Goal: Transaction & Acquisition: Purchase product/service

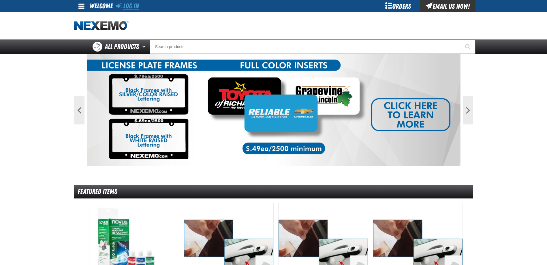
click at [136, 6] on link "Log In" at bounding box center [127, 6] width 23 height 8
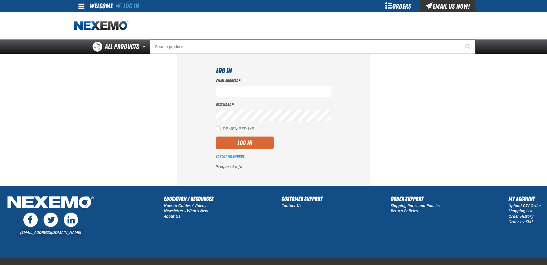
type input "bulch@vtaig.com"
click at [242, 140] on button "Log In" at bounding box center [245, 143] width 58 height 13
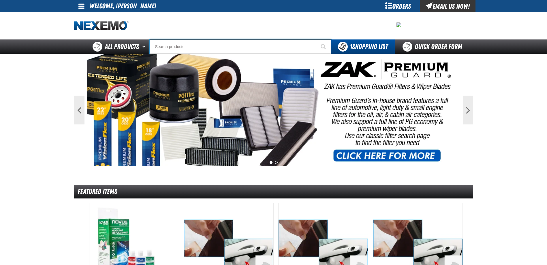
click at [171, 45] on input "Search" at bounding box center [240, 46] width 181 height 14
type input "C"
type input "C Alkaline Battery 1.5 Volt (12 per pack)"
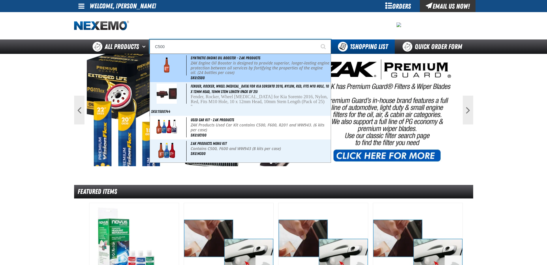
click at [189, 64] on div "Synthetic Engine Oil Booster - ZAK Products ZAK Engine Oil Booster is designed …" at bounding box center [240, 68] width 181 height 28
type input "Synthetic Engine Oil Booster - ZAK Products"
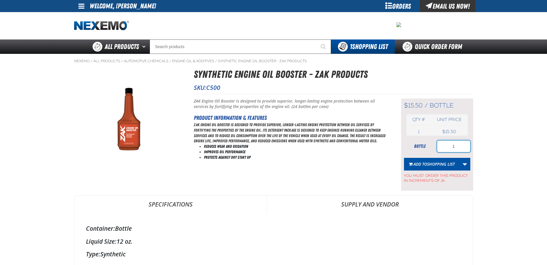
drag, startPoint x: 452, startPoint y: 146, endPoint x: 488, endPoint y: 147, distance: 36.1
click at [488, 147] on main "Nexemo / All Products / / / C500 1" at bounding box center [273, 250] width 547 height 392
type input "120"
click at [416, 164] on span "Add to Shopping List" at bounding box center [433, 163] width 41 height 5
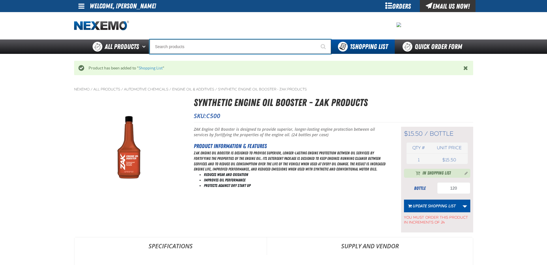
click at [174, 46] on input "Search" at bounding box center [240, 46] width 181 height 14
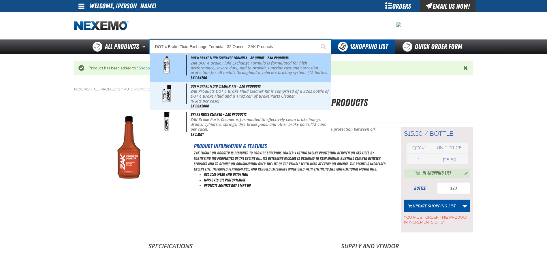
type input "DOT 4 Brake Fluid Cleaner Kit - ZAK Products"
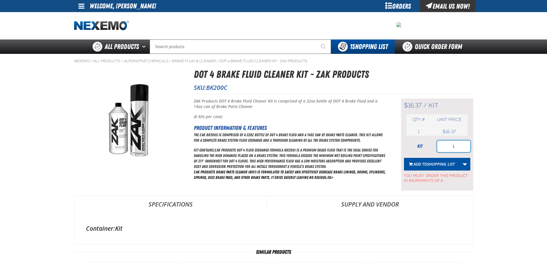
drag, startPoint x: 437, startPoint y: 150, endPoint x: 480, endPoint y: 144, distance: 43.1
click at [480, 144] on main "Nexemo / All Products / / / BK200C" at bounding box center [273, 237] width 547 height 366
type input "36"
click at [438, 164] on span "Shopping List" at bounding box center [441, 163] width 28 height 5
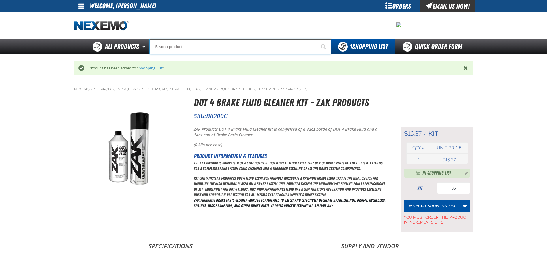
click at [170, 50] on input "Search" at bounding box center [240, 46] width 181 height 14
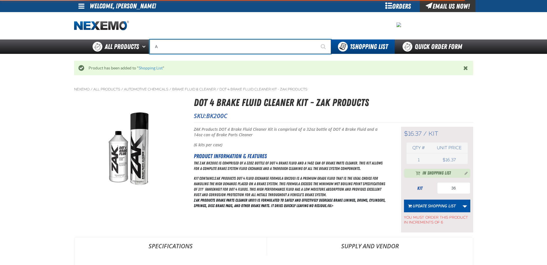
type input "AC"
type input "AC Power Booster - ZAK Products"
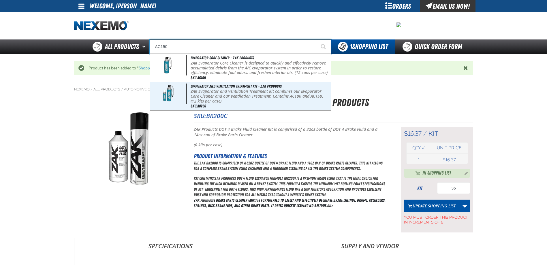
type input "Evaporator Core Cleaner - ZAK Products"
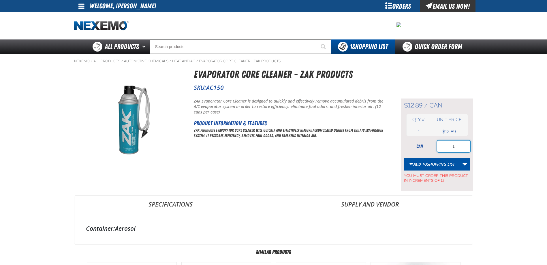
drag, startPoint x: 443, startPoint y: 144, endPoint x: 489, endPoint y: 145, distance: 45.6
click at [489, 145] on main "Nexemo / All Products / / / AC150 1" at bounding box center [273, 237] width 547 height 366
type input "12"
click at [430, 163] on span "Shopping List" at bounding box center [441, 163] width 28 height 5
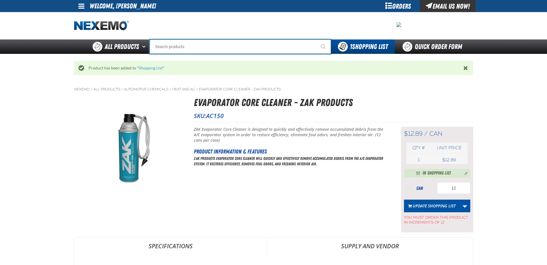
click at [189, 46] on input "Search" at bounding box center [240, 46] width 181 height 14
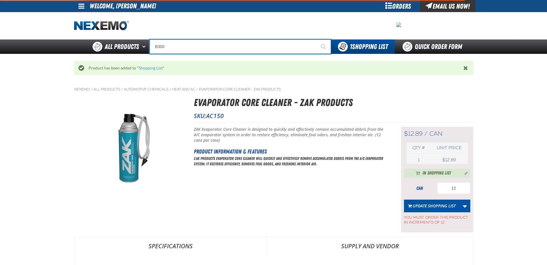
type input "B300"
click at [317, 39] on button "Start Searching" at bounding box center [324, 46] width 14 height 14
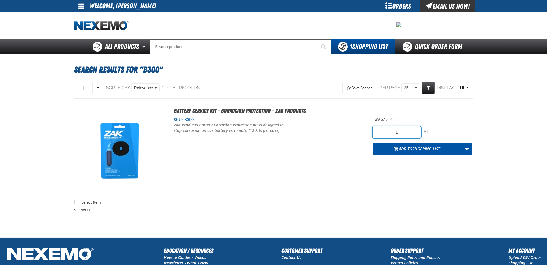
drag, startPoint x: 394, startPoint y: 135, endPoint x: 432, endPoint y: 133, distance: 38.4
click at [432, 133] on div "1 kit kit" at bounding box center [422, 133] width 100 height 12
type input "120"
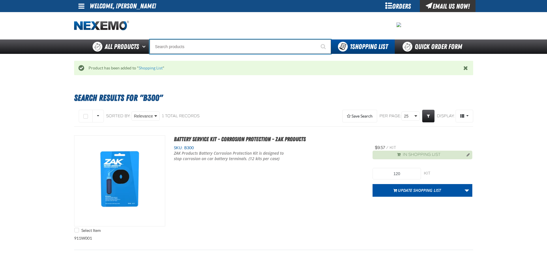
click at [191, 46] on input "Search" at bounding box center [240, 46] width 181 height 14
type input "D"
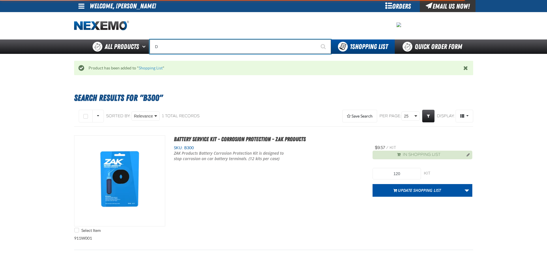
type input "D Alkaline Battery 1.5 Volt (ph)"
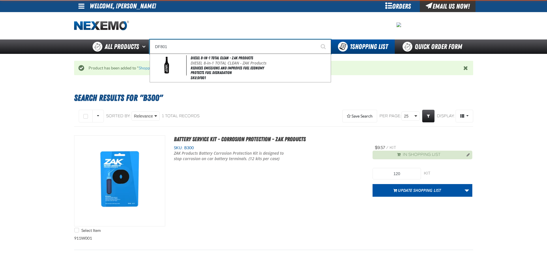
type input "DF801"
click at [317, 39] on button "Start Searching" at bounding box center [324, 46] width 14 height 14
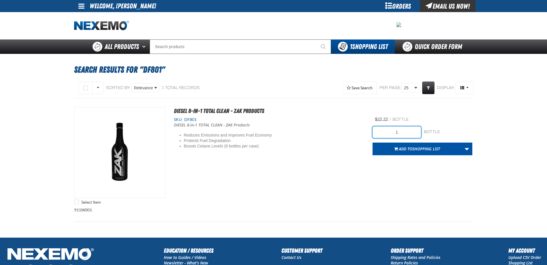
drag, startPoint x: 386, startPoint y: 134, endPoint x: 436, endPoint y: 137, distance: 49.6
click at [436, 137] on div "1 bottle bottle" at bounding box center [422, 133] width 100 height 12
type input "12"
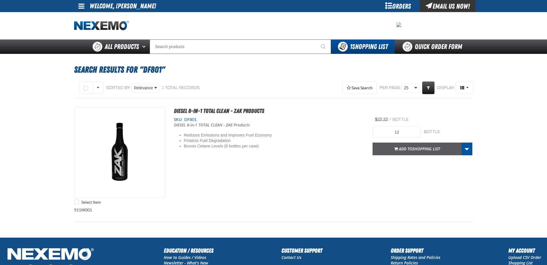
click at [384, 152] on button "Add to Shopping List" at bounding box center [416, 149] width 89 height 13
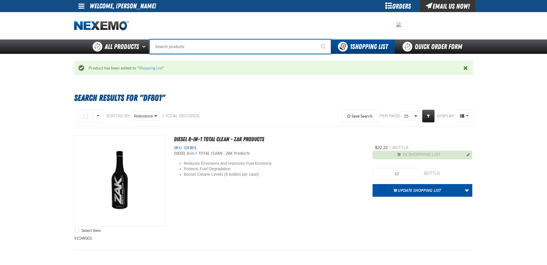
click at [163, 45] on input "Search" at bounding box center [240, 46] width 181 height 14
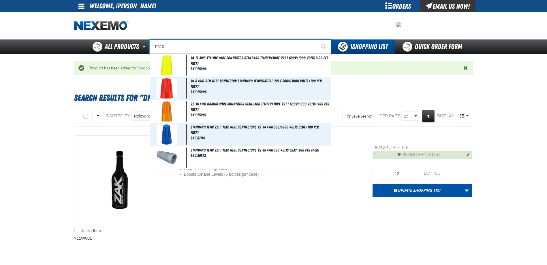
type input "F610"
click at [317, 39] on button "Start Searching" at bounding box center [324, 46] width 14 height 14
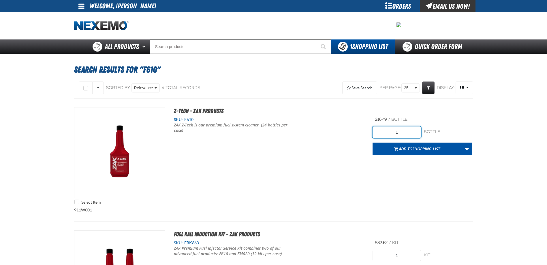
drag, startPoint x: 380, startPoint y: 135, endPoint x: 440, endPoint y: 127, distance: 61.1
click at [440, 127] on div "1 bottle bottle" at bounding box center [422, 133] width 100 height 12
type input "120"
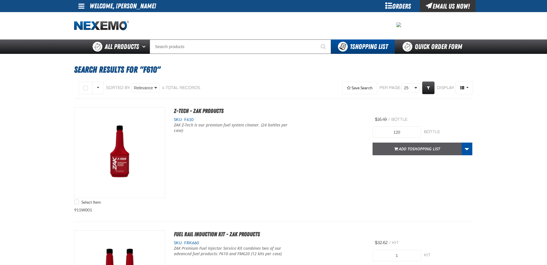
click at [427, 153] on button "Add to Shopping List" at bounding box center [416, 149] width 89 height 13
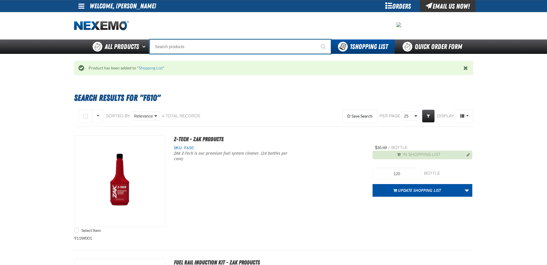
click at [162, 42] on input "Search" at bounding box center [240, 46] width 181 height 14
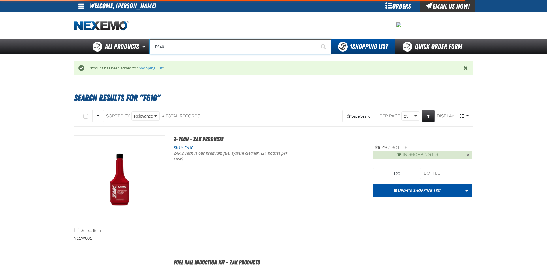
type input "F640"
click at [317, 39] on button "Start Searching" at bounding box center [324, 46] width 14 height 14
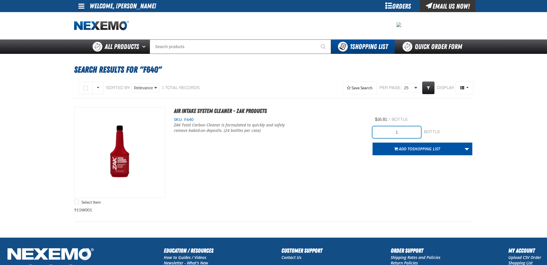
drag, startPoint x: 402, startPoint y: 130, endPoint x: 316, endPoint y: 129, distance: 85.9
click at [316, 129] on div "Select Item Air Intake System Cleaner - ZAK Products SKU: F640 /" at bounding box center [273, 157] width 399 height 100
type input "24"
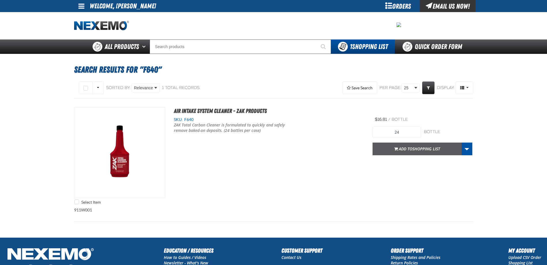
click at [377, 150] on button "Add to Shopping List" at bounding box center [416, 149] width 89 height 13
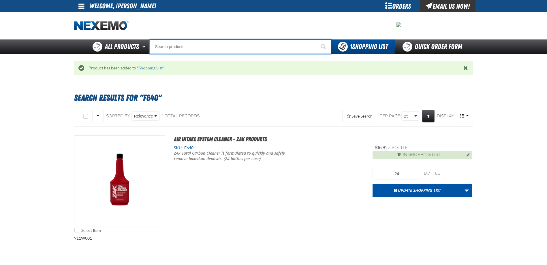
click at [213, 47] on input "Search" at bounding box center [240, 46] width 181 height 14
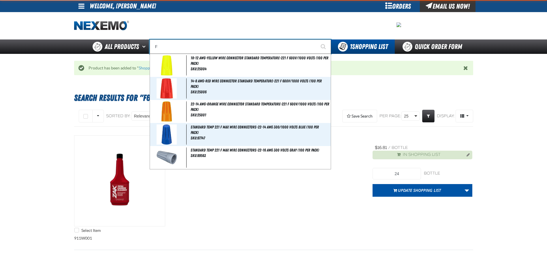
type input "FR"
type input "FROM"
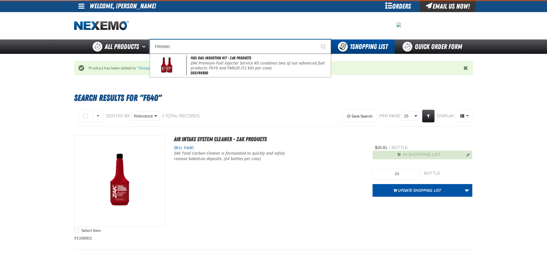
type input "FRK660"
click at [317, 39] on button "Start Searching" at bounding box center [324, 46] width 14 height 14
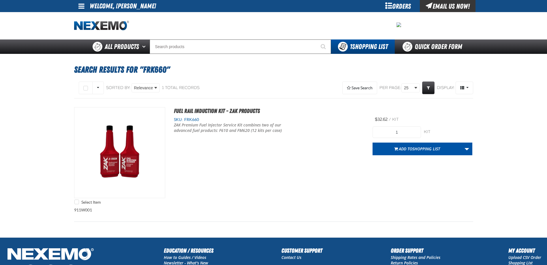
drag, startPoint x: 388, startPoint y: 138, endPoint x: 432, endPoint y: 134, distance: 44.3
click at [432, 134] on form "1 kit kit Add to Shopping List Create New Shopping List Add to Shopping List" at bounding box center [422, 141] width 100 height 29
drag, startPoint x: 432, startPoint y: 134, endPoint x: 423, endPoint y: 132, distance: 9.1
click at [423, 132] on div "1 kit kit" at bounding box center [422, 133] width 100 height 12
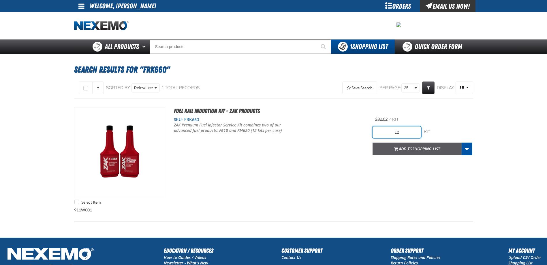
type input "12"
click at [376, 152] on button "Add to Shopping List" at bounding box center [416, 149] width 89 height 13
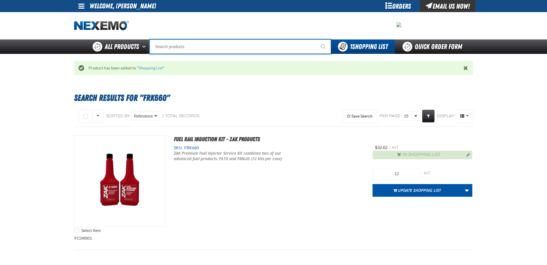
click at [180, 49] on input "Search" at bounding box center [240, 46] width 181 height 14
type input "R"
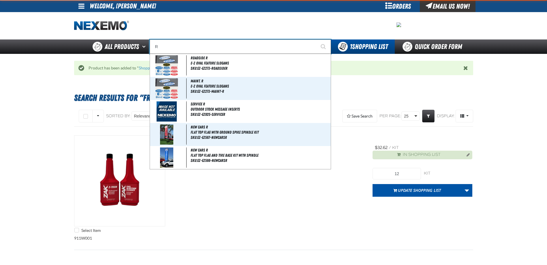
type input "ROADSIDE R"
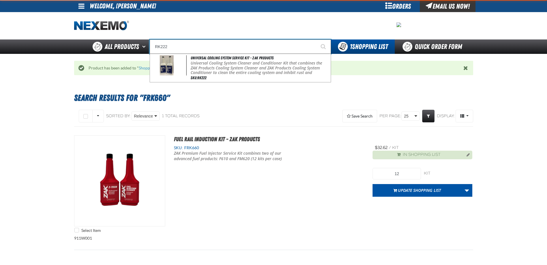
type input "RK222"
click at [317, 39] on button "Start Searching" at bounding box center [324, 46] width 14 height 14
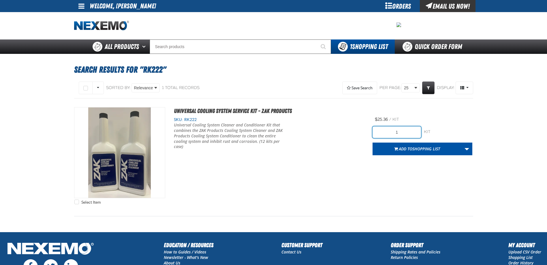
drag, startPoint x: 386, startPoint y: 130, endPoint x: 461, endPoint y: 133, distance: 75.0
click at [461, 133] on div "1 kit kit" at bounding box center [422, 133] width 100 height 12
type input "24"
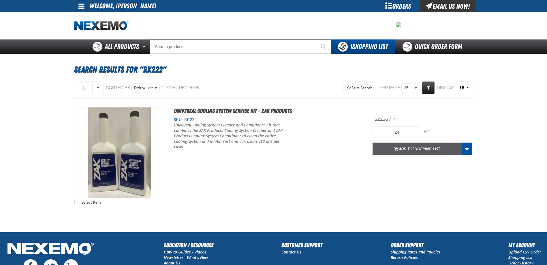
click at [376, 150] on button "Add to Shopping List" at bounding box center [416, 149] width 89 height 13
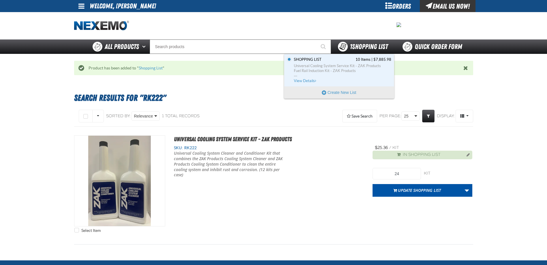
click at [345, 50] on span "You have 1 Shopping List. Open to view details" at bounding box center [343, 47] width 10 height 10
click at [337, 67] on span "Universal Cooling System Service Kit - ZAK Products" at bounding box center [342, 65] width 97 height 5
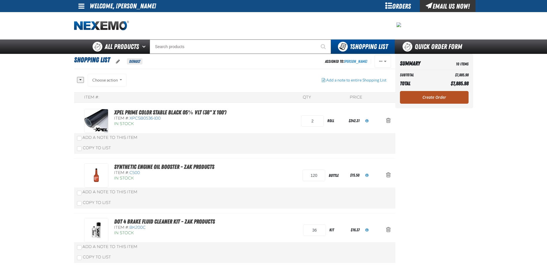
click at [419, 97] on link "Create Order" at bounding box center [434, 97] width 69 height 13
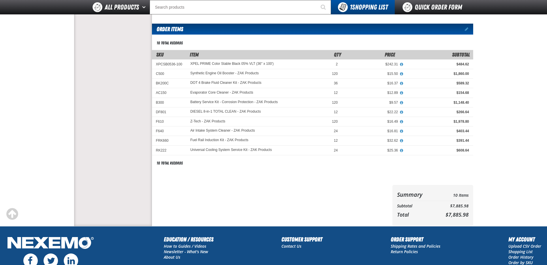
scroll to position [86, 0]
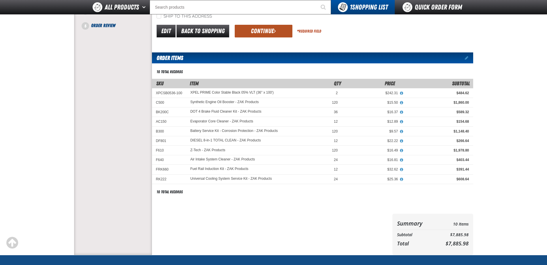
click at [269, 30] on button "Continue" at bounding box center [264, 31] width 58 height 13
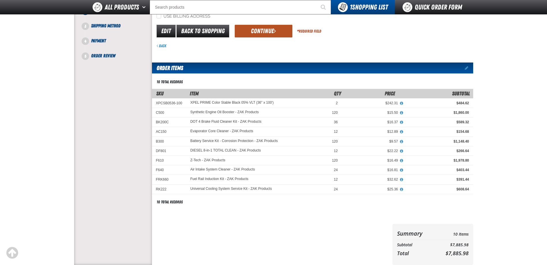
click at [271, 31] on button "Continue" at bounding box center [264, 31] width 58 height 13
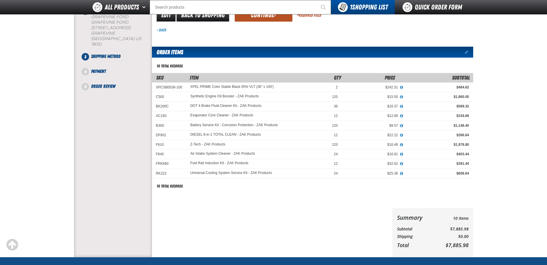
click at [265, 14] on button "Continue" at bounding box center [264, 15] width 58 height 13
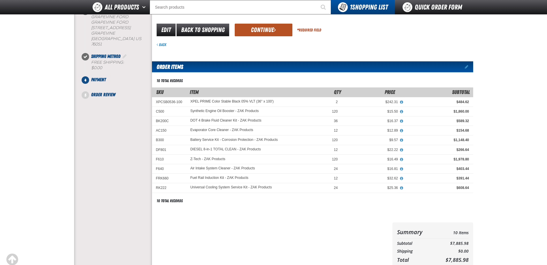
click at [256, 31] on button "Continue" at bounding box center [264, 30] width 58 height 13
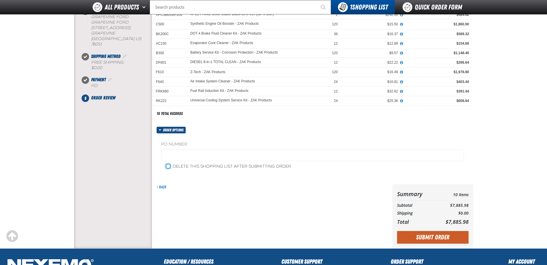
click at [169, 168] on input "Delete this shopping list after submitting order" at bounding box center [168, 166] width 5 height 5
checkbox input "true"
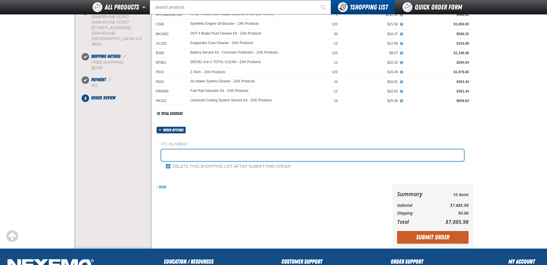
click at [180, 155] on input "text" at bounding box center [312, 156] width 303 height 12
type input "Z0929"
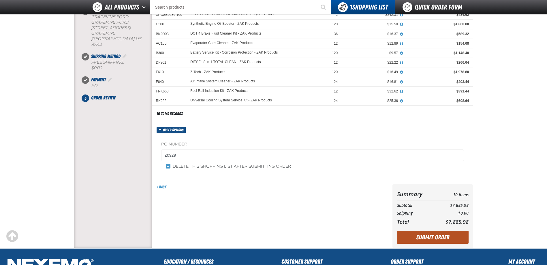
click at [428, 237] on button "Submit Order" at bounding box center [432, 237] width 71 height 13
